Goal: Navigation & Orientation: Go to known website

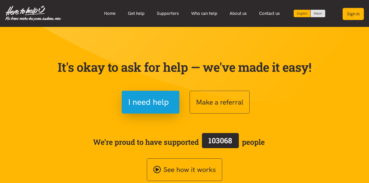
click at [350, 13] on button "Sign in" at bounding box center [352, 14] width 21 height 12
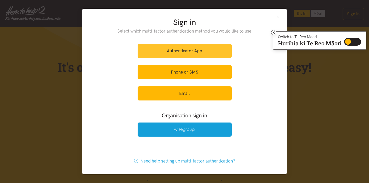
click at [187, 50] on link "Authenticator App" at bounding box center [185, 51] width 94 height 14
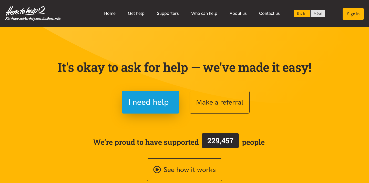
click at [359, 8] on button "Sign in" at bounding box center [352, 14] width 21 height 12
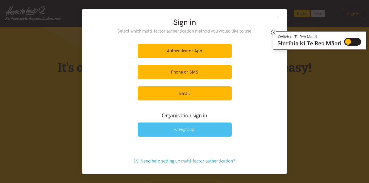
click at [196, 129] on link at bounding box center [185, 129] width 94 height 14
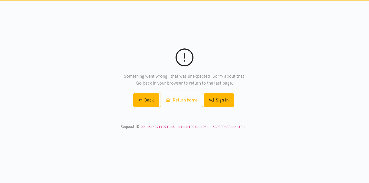
click at [221, 98] on link "Sign In" at bounding box center [219, 100] width 30 height 14
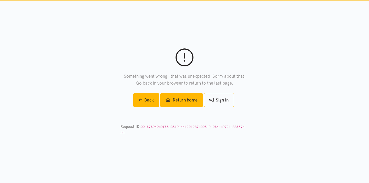
click at [185, 101] on link "Return home" at bounding box center [181, 100] width 43 height 14
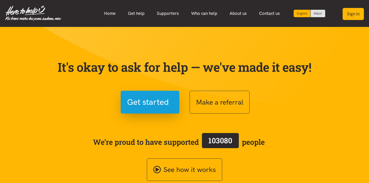
click at [350, 12] on button "Sign in" at bounding box center [352, 14] width 21 height 12
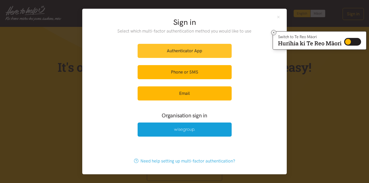
click at [201, 50] on link "Authenticator App" at bounding box center [185, 51] width 94 height 14
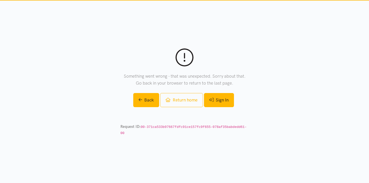
click at [214, 98] on icon at bounding box center [211, 100] width 4 height 4
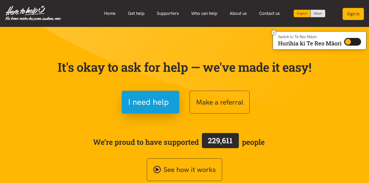
click at [356, 18] on button "Sign in" at bounding box center [352, 14] width 21 height 12
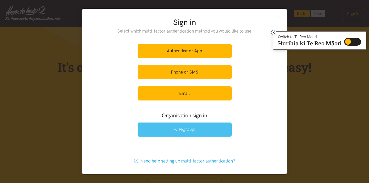
click at [178, 132] on link at bounding box center [185, 129] width 94 height 14
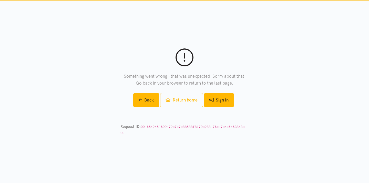
click at [216, 103] on link "Sign In" at bounding box center [219, 100] width 30 height 14
